Goal: Find specific page/section: Find specific page/section

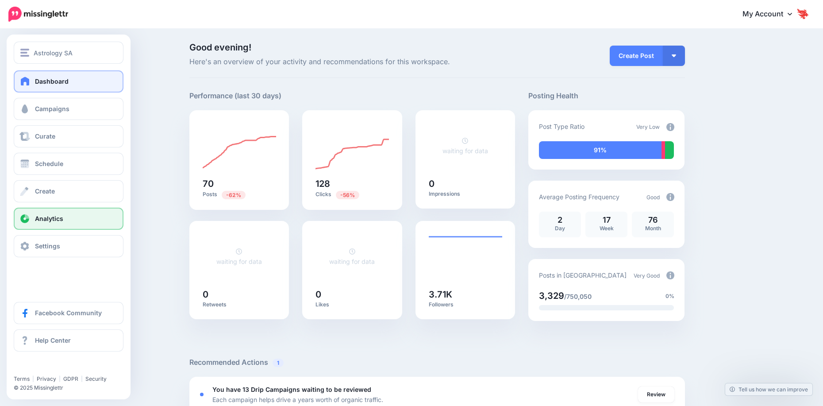
click at [50, 217] on span "Analytics" at bounding box center [49, 218] width 28 height 8
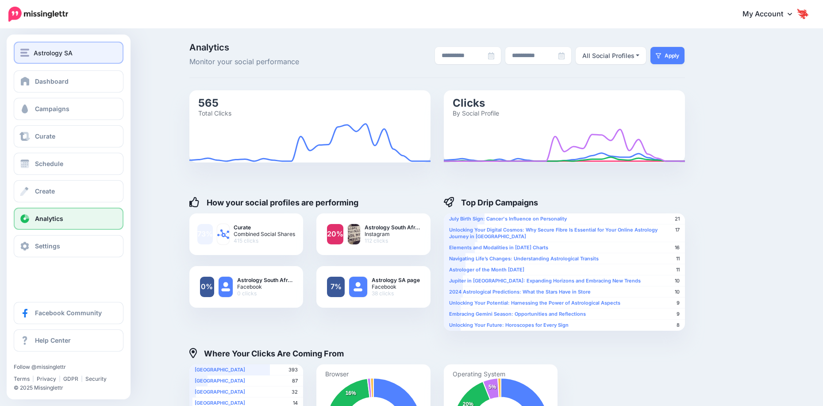
click at [45, 59] on button "Astrology SA" at bounding box center [69, 53] width 110 height 22
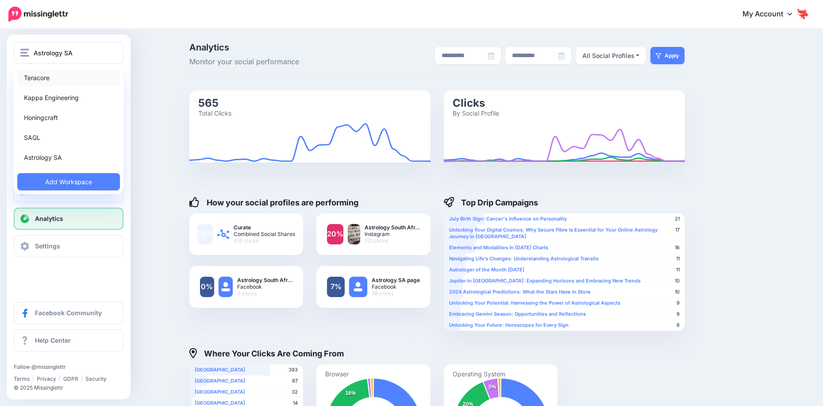
click at [55, 81] on link "Teracore" at bounding box center [68, 77] width 103 height 17
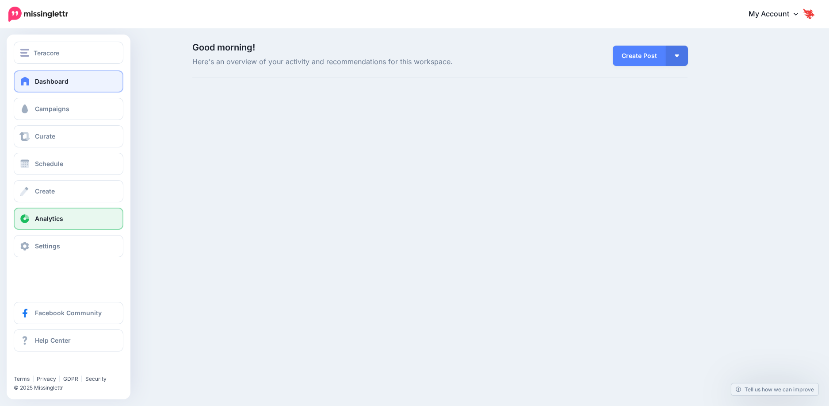
click at [39, 220] on span "Analytics" at bounding box center [49, 218] width 28 height 8
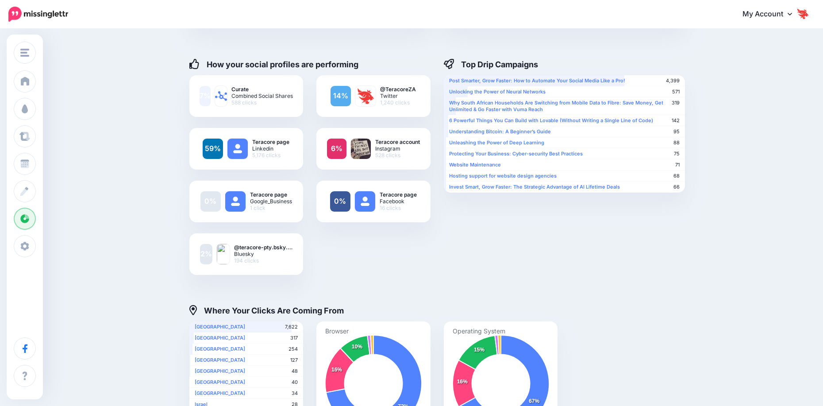
scroll to position [73, 0]
